Goal: Task Accomplishment & Management: Manage account settings

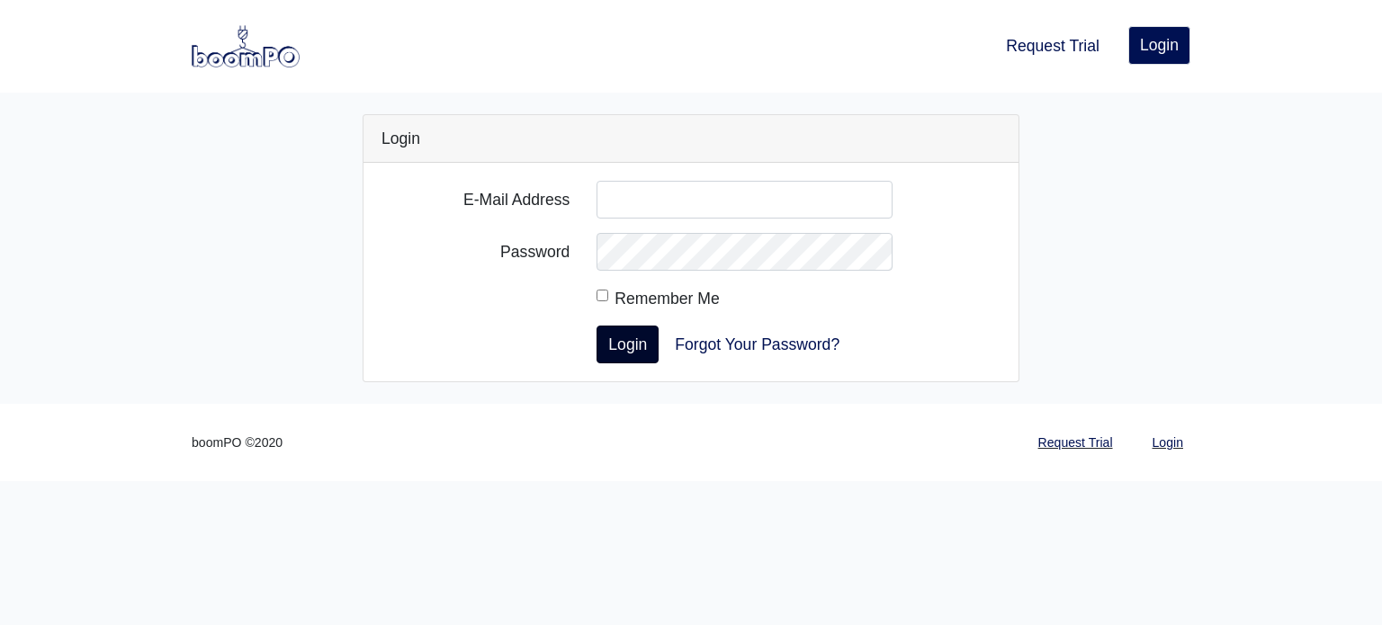
type input "[PERSON_NAME][EMAIL_ADDRESS][DOMAIN_NAME]"
click at [636, 345] on button "Login" at bounding box center [628, 345] width 62 height 38
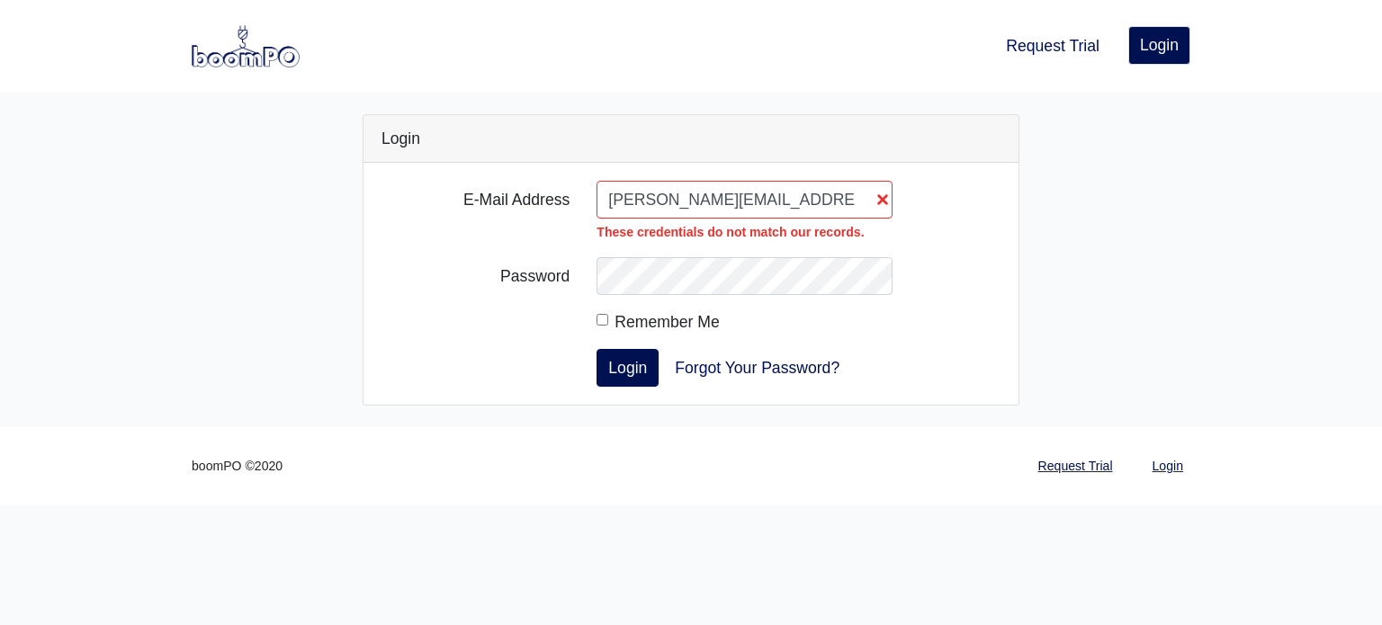
click at [884, 200] on input "[PERSON_NAME][EMAIL_ADDRESS][DOMAIN_NAME]" at bounding box center [745, 200] width 296 height 38
